Goal: Obtain resource: Obtain resource

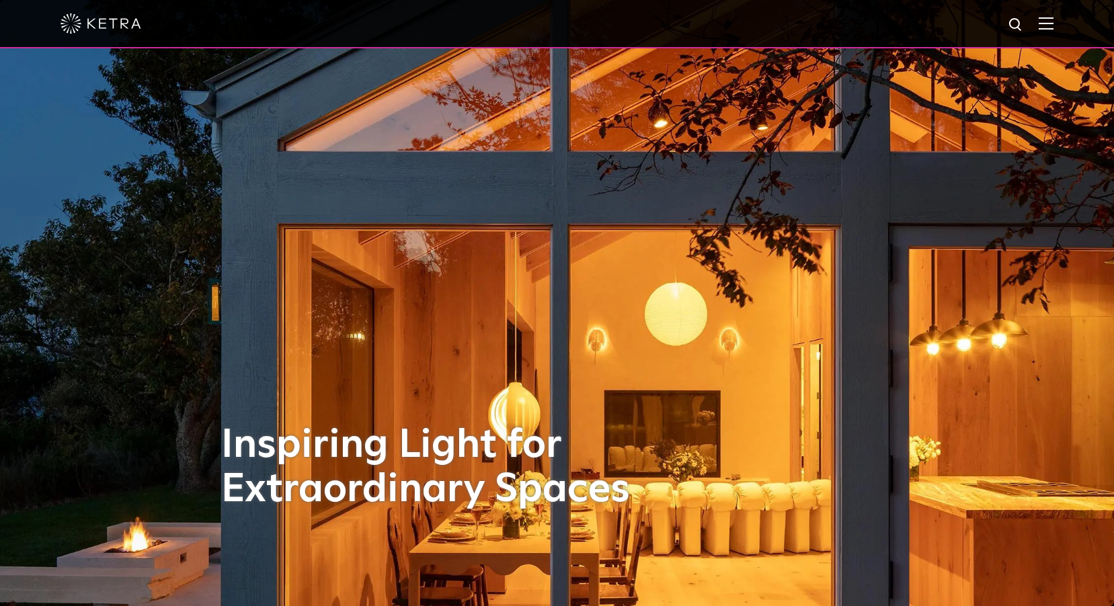
click at [1054, 22] on img at bounding box center [1046, 23] width 15 height 13
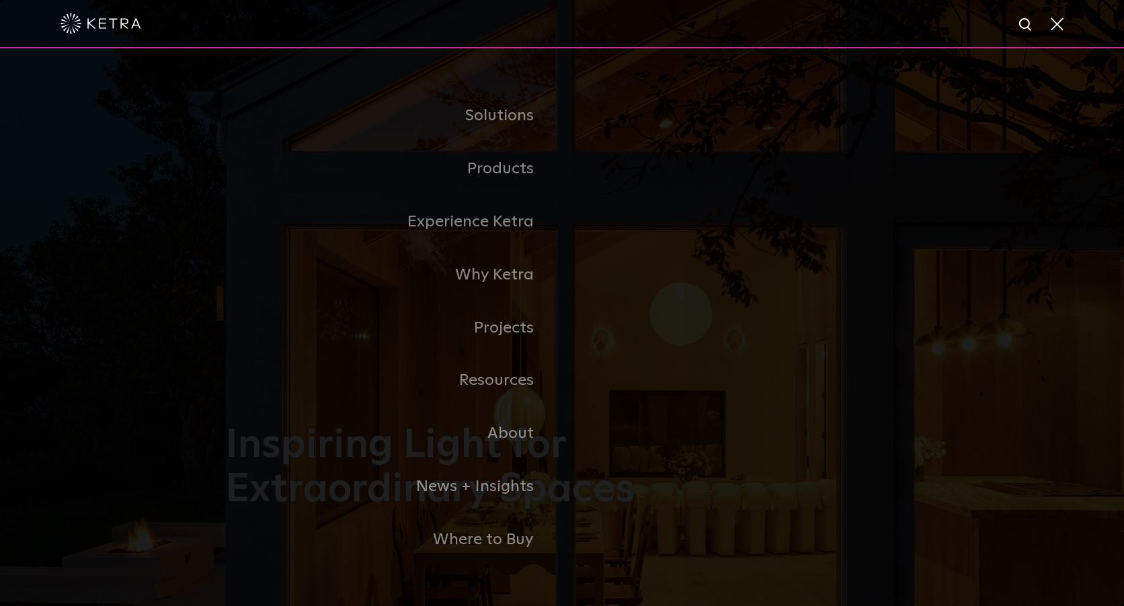
click at [0, 0] on link "Residential Products" at bounding box center [0, 0] width 0 height 0
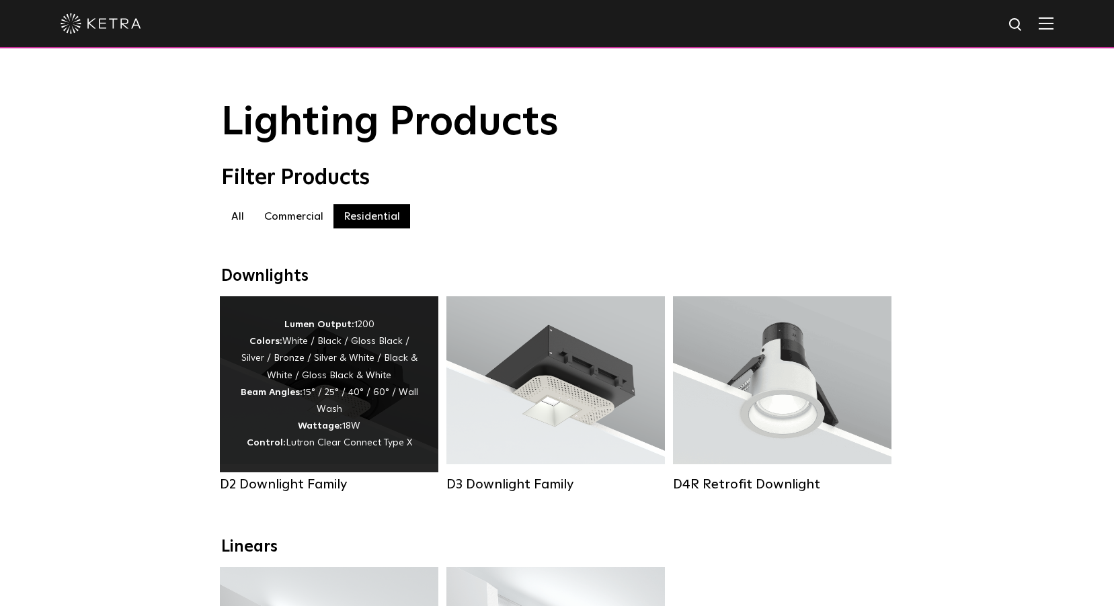
click at [355, 409] on div "Lumen Output: 1200 Colors: White / Black / Gloss Black / Silver / Bronze / Silv…" at bounding box center [329, 385] width 178 height 136
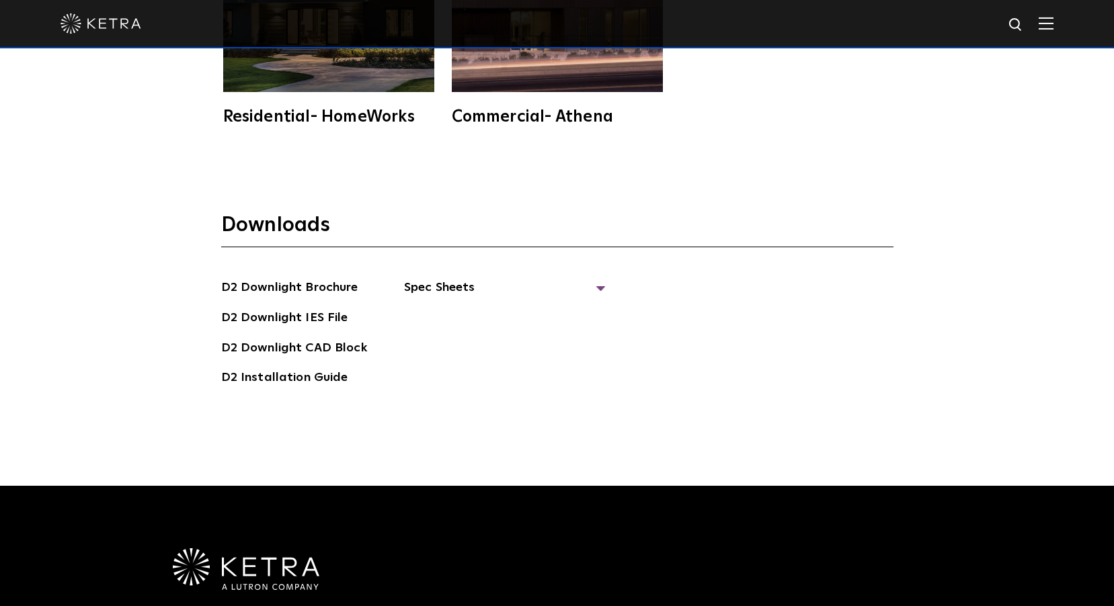
scroll to position [3833, 0]
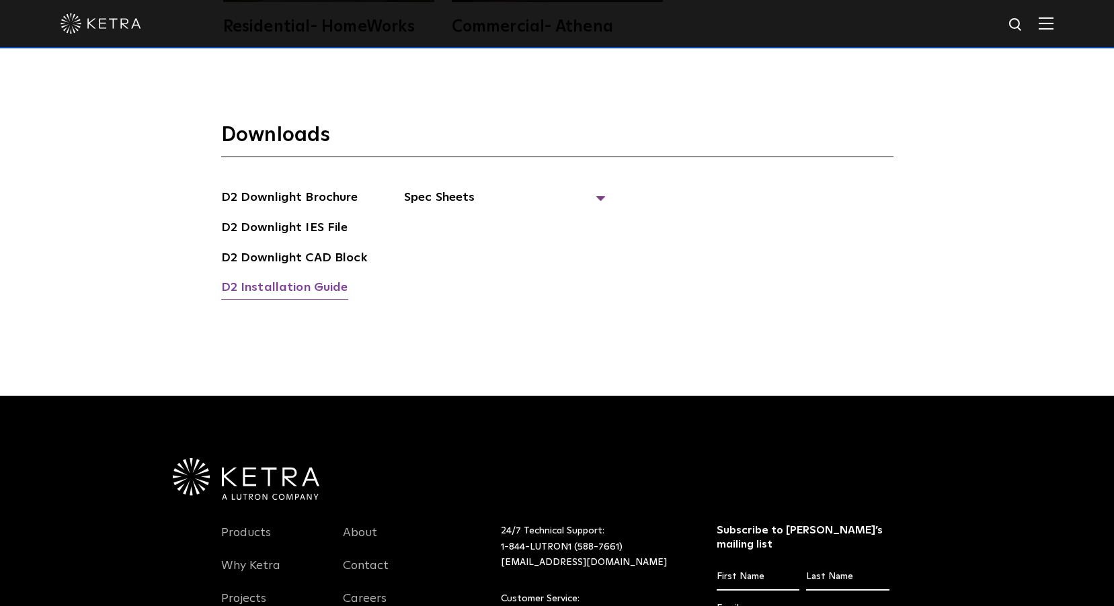
click at [308, 278] on link "D2 Installation Guide" at bounding box center [284, 289] width 127 height 22
click at [461, 188] on span "Spec Sheets" at bounding box center [505, 203] width 202 height 30
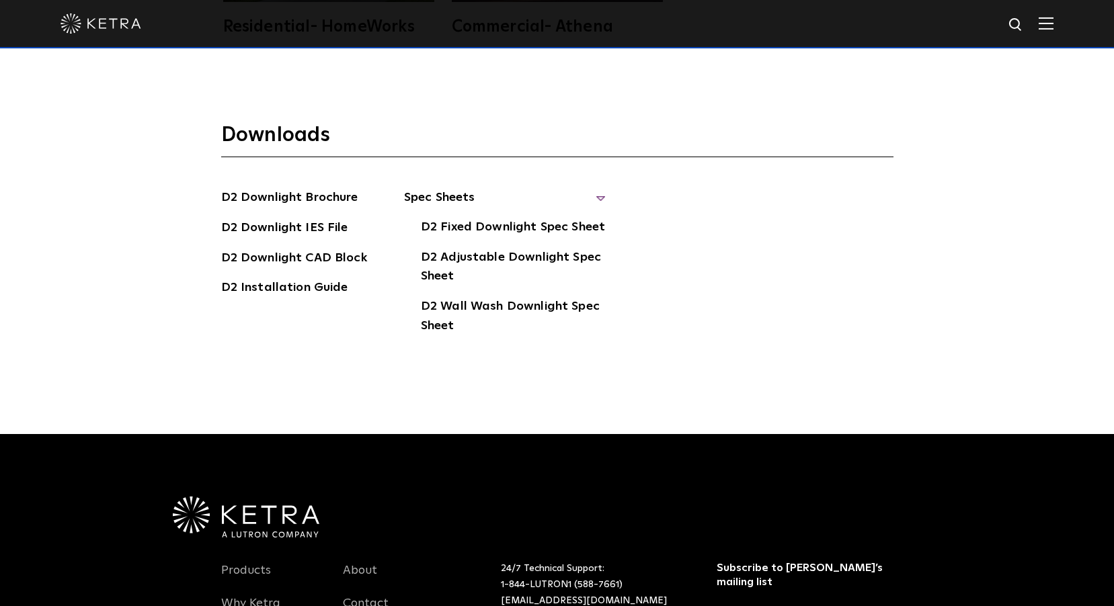
click at [1050, 26] on img at bounding box center [1046, 23] width 15 height 13
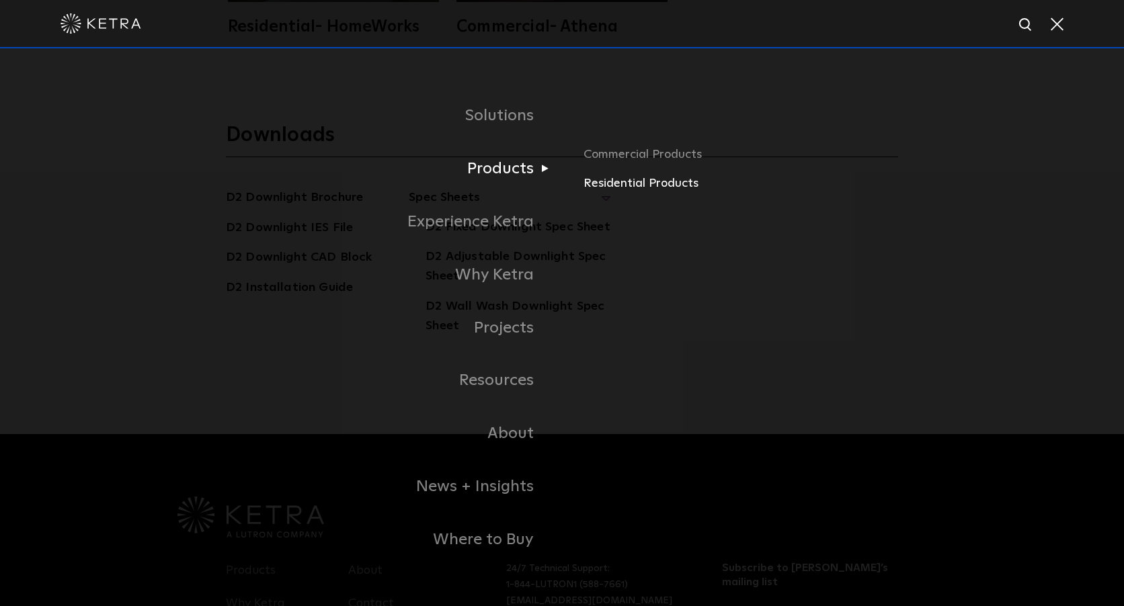
click at [614, 184] on link "Residential Products" at bounding box center [741, 183] width 315 height 19
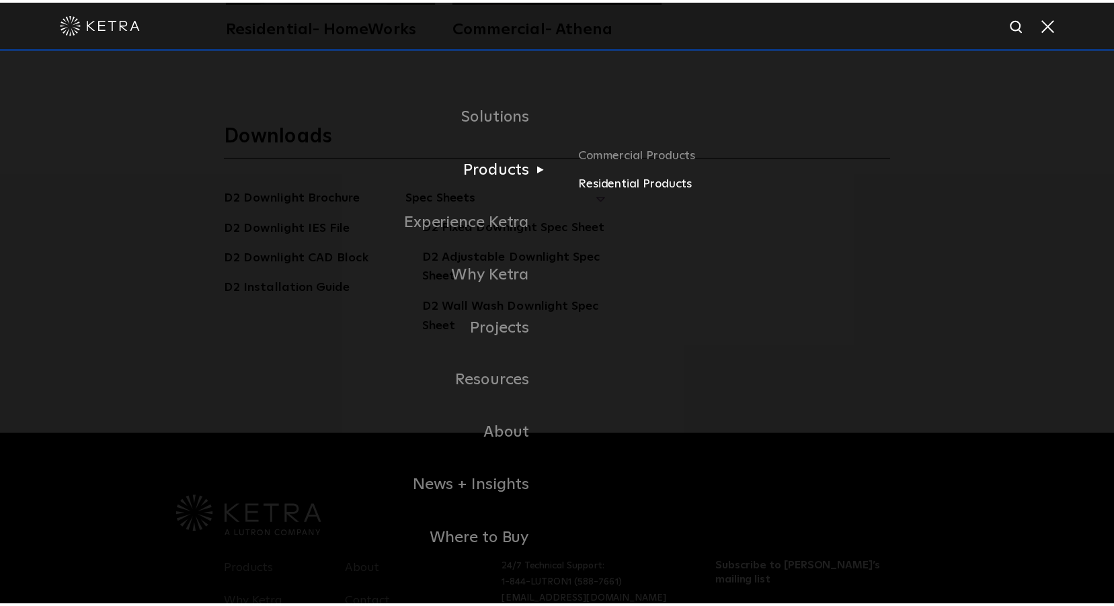
scroll to position [3833, 0]
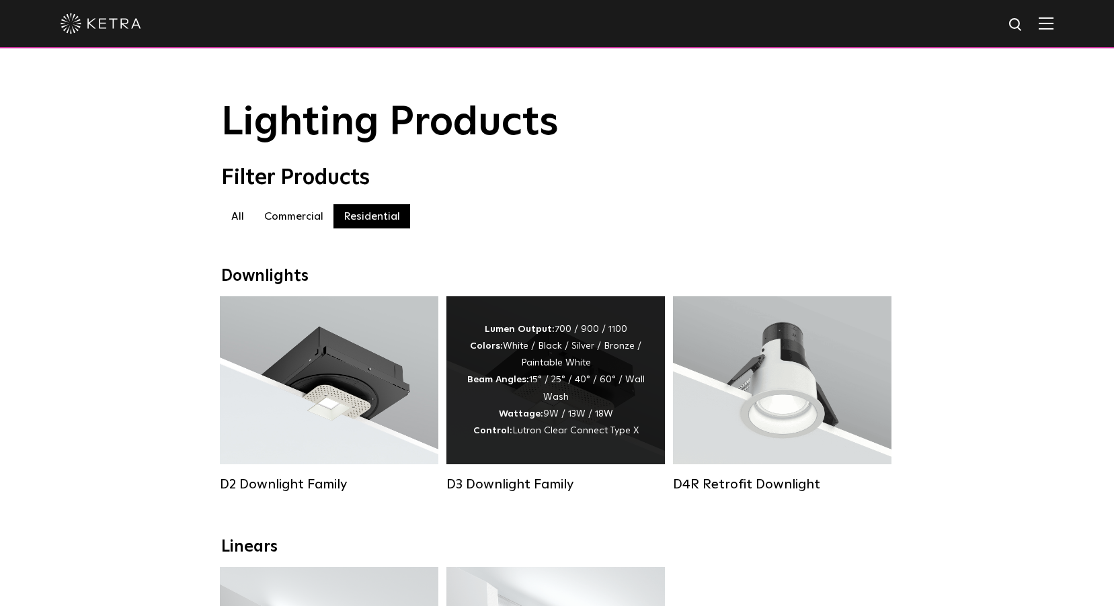
click at [533, 379] on div "Lumen Output: 700 / 900 / 1100 Colors: White / Black / Silver / Bronze / Painta…" at bounding box center [556, 380] width 178 height 118
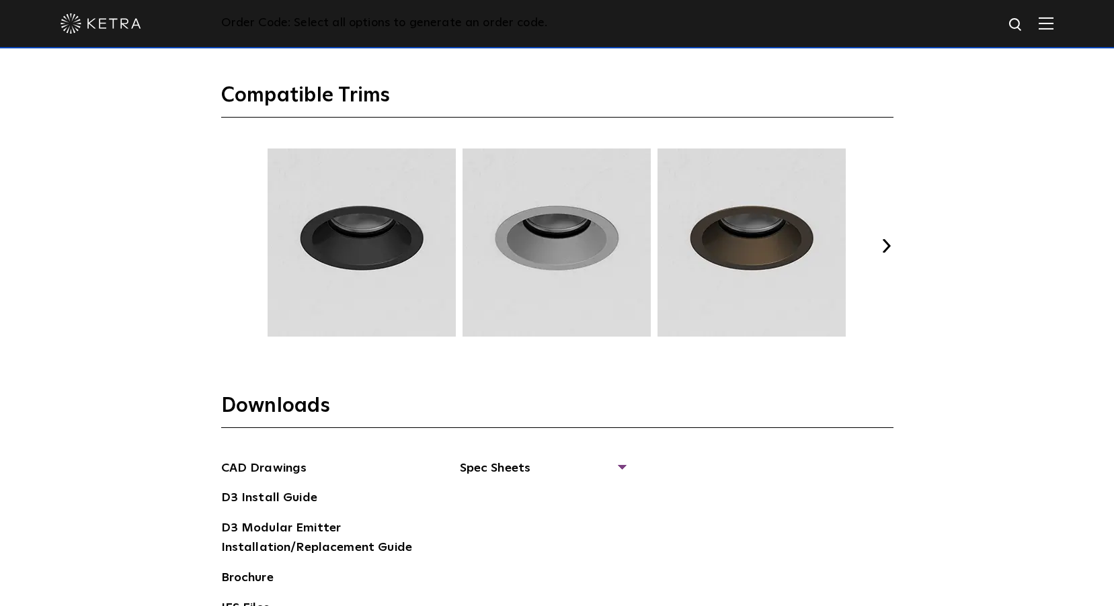
scroll to position [2084, 0]
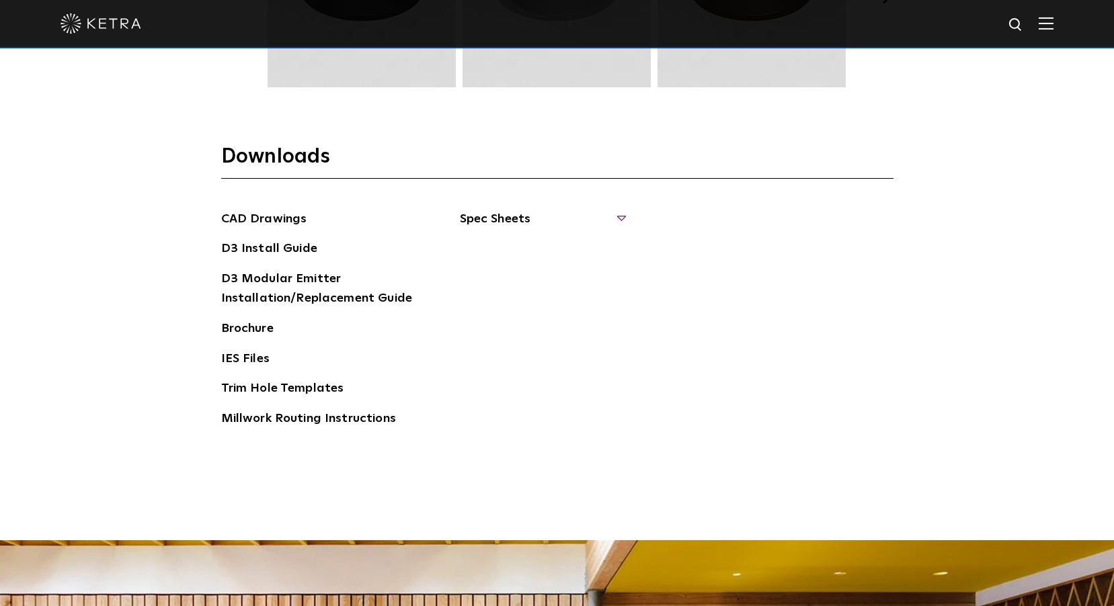
click at [486, 219] on span "Spec Sheets" at bounding box center [542, 225] width 165 height 30
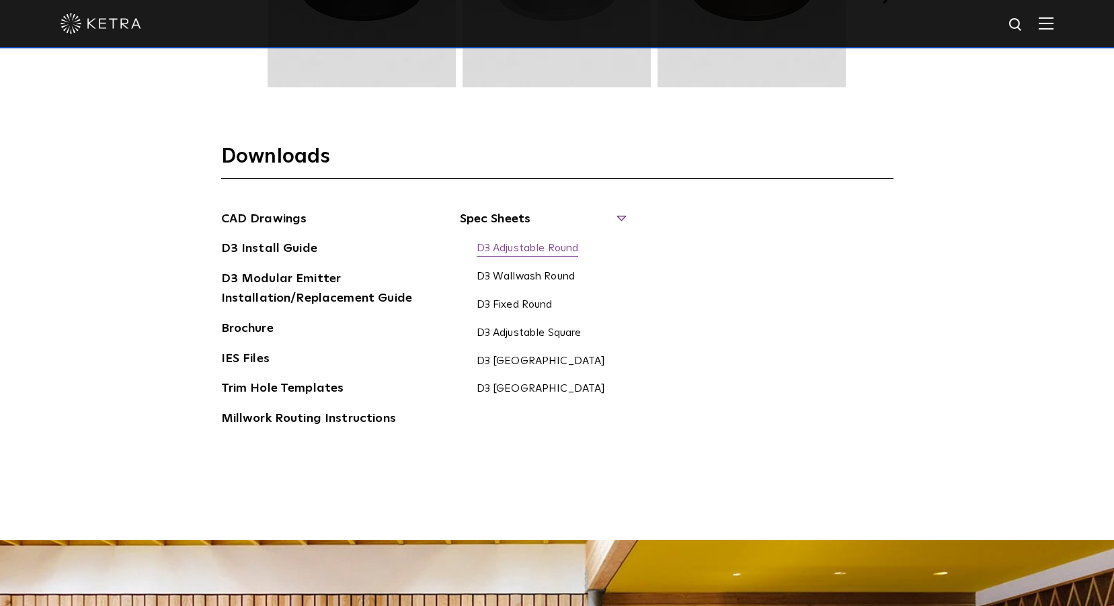
click at [529, 245] on link "D3 Adjustable Round" at bounding box center [528, 249] width 102 height 15
